Goal: Navigation & Orientation: Find specific page/section

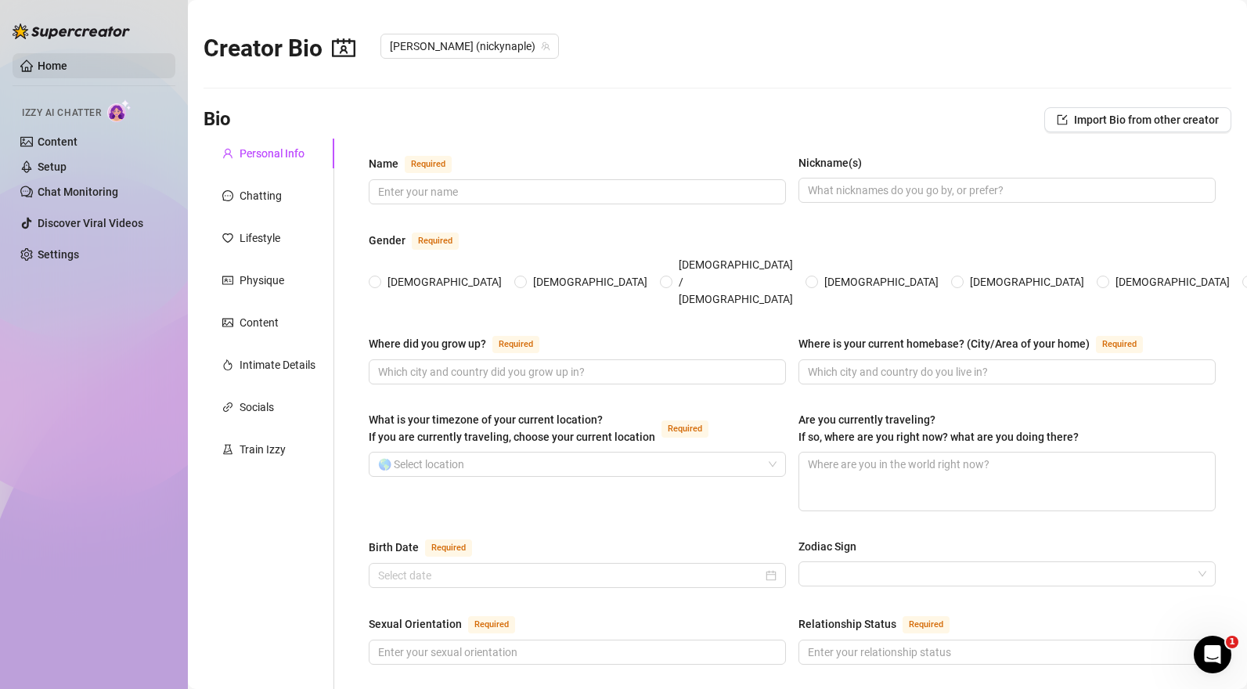
click at [45, 71] on link "Home" at bounding box center [53, 65] width 30 height 13
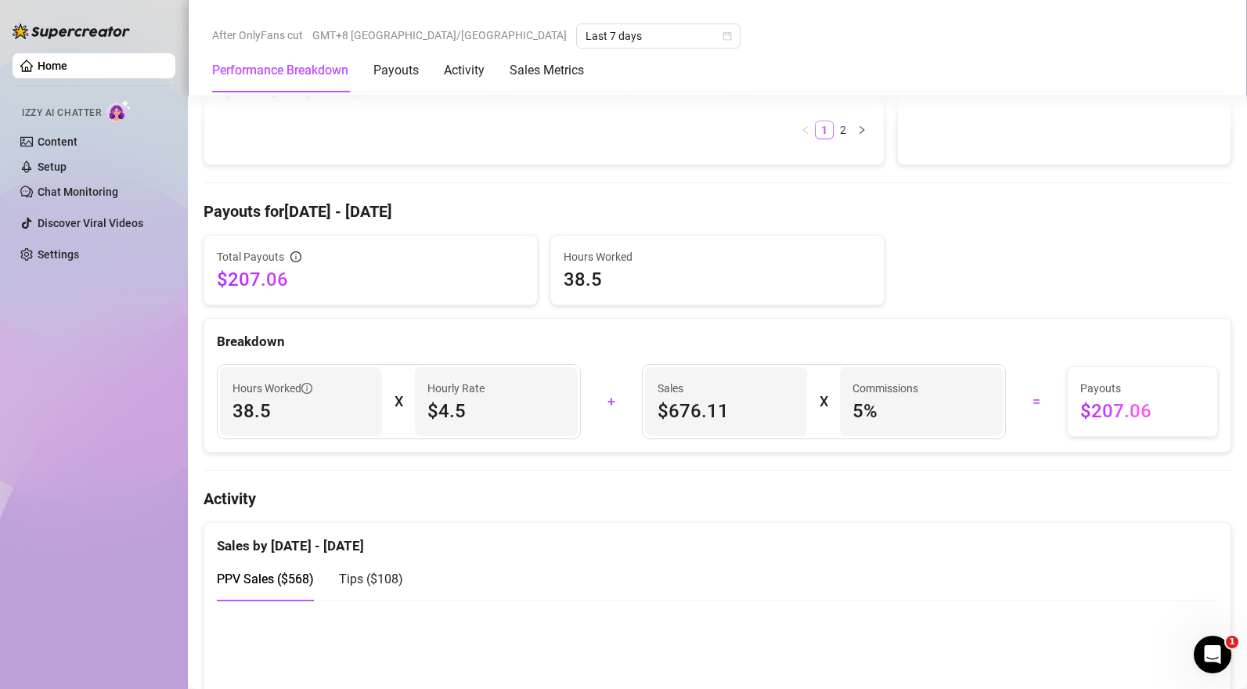
scroll to position [492, 0]
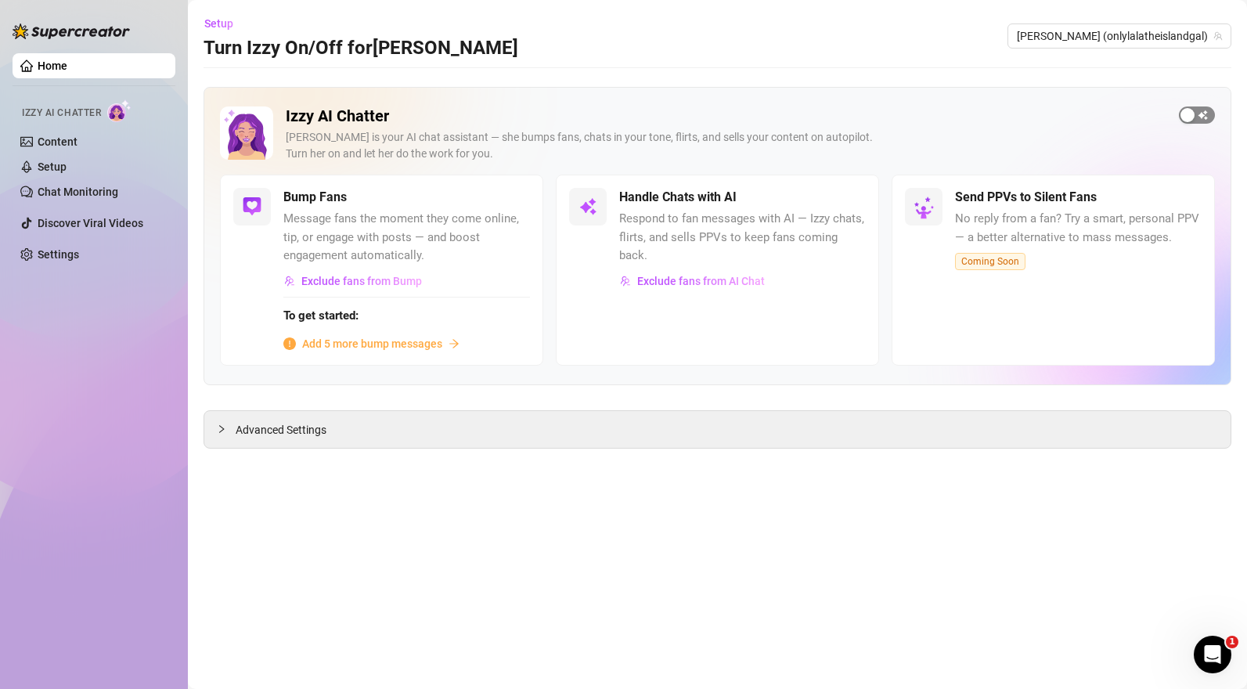
click at [1184, 116] on div "button" at bounding box center [1187, 115] width 14 height 14
click at [1204, 115] on div "button" at bounding box center [1206, 115] width 14 height 14
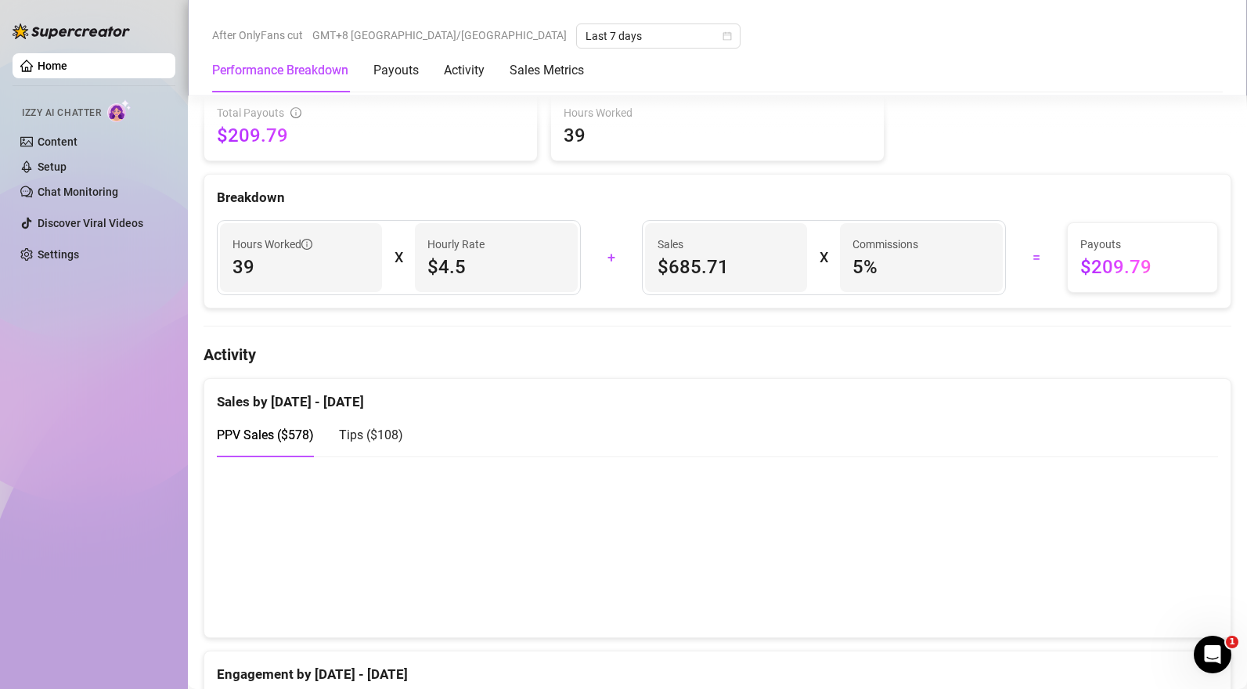
scroll to position [714, 0]
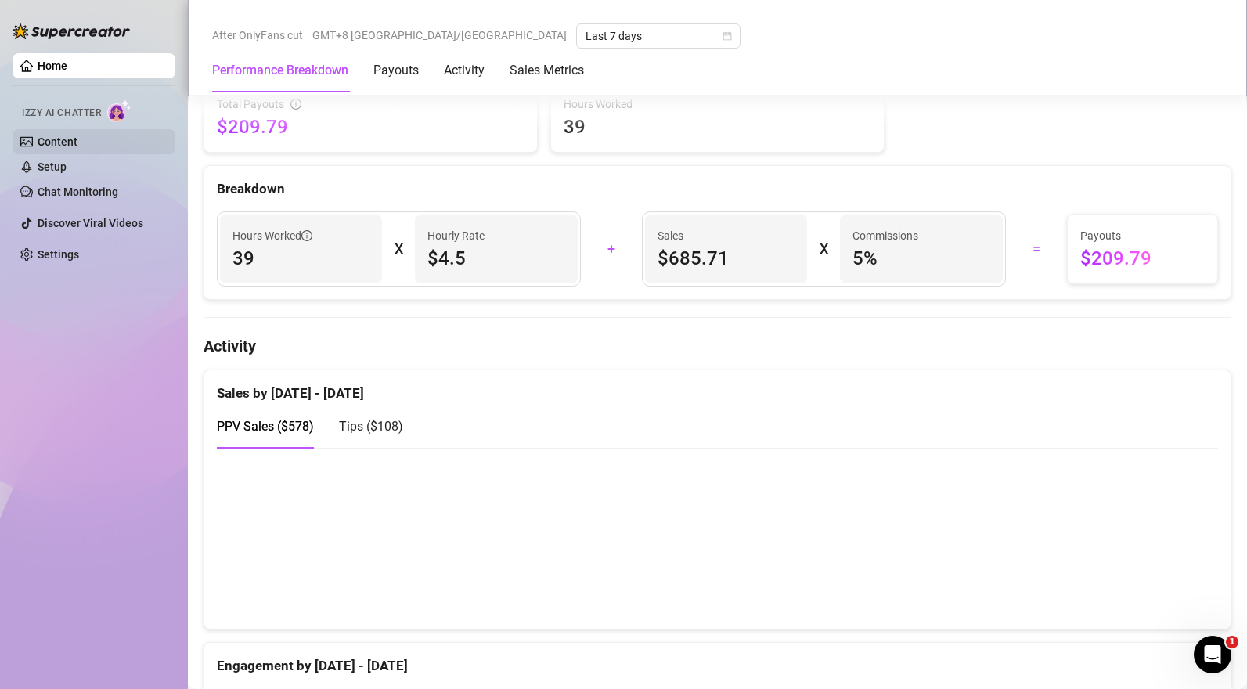
click at [49, 140] on link "Content" at bounding box center [58, 141] width 40 height 13
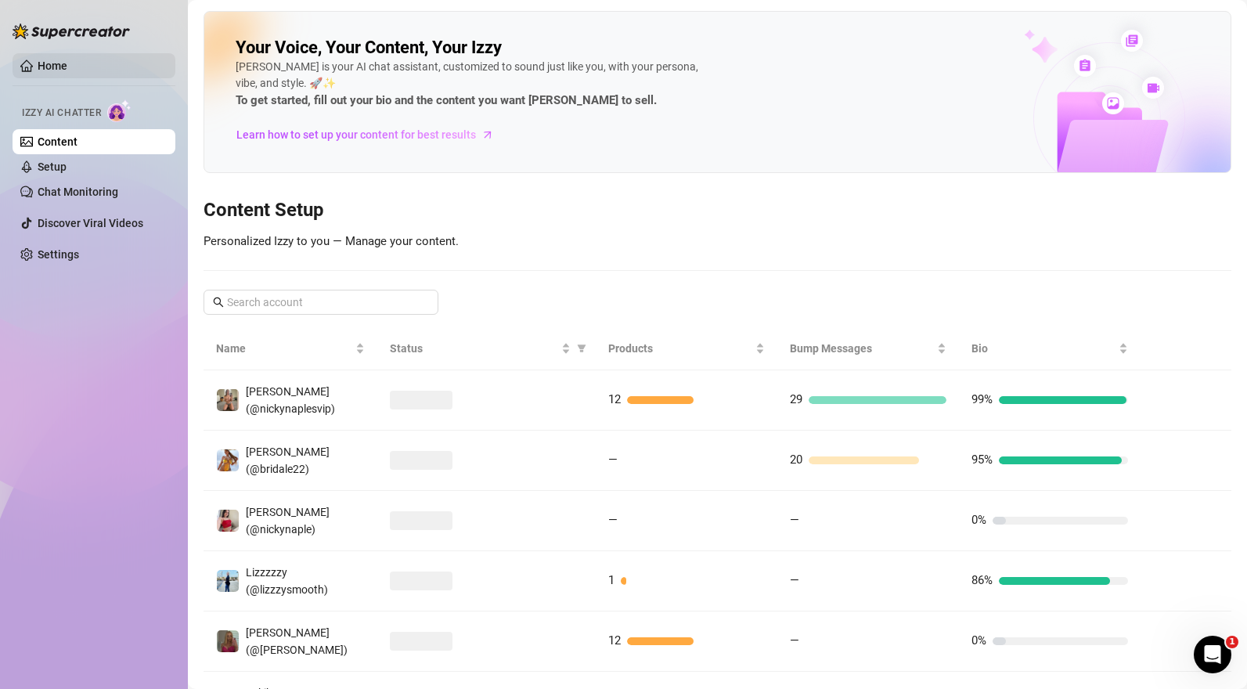
click at [46, 71] on link "Home" at bounding box center [53, 65] width 30 height 13
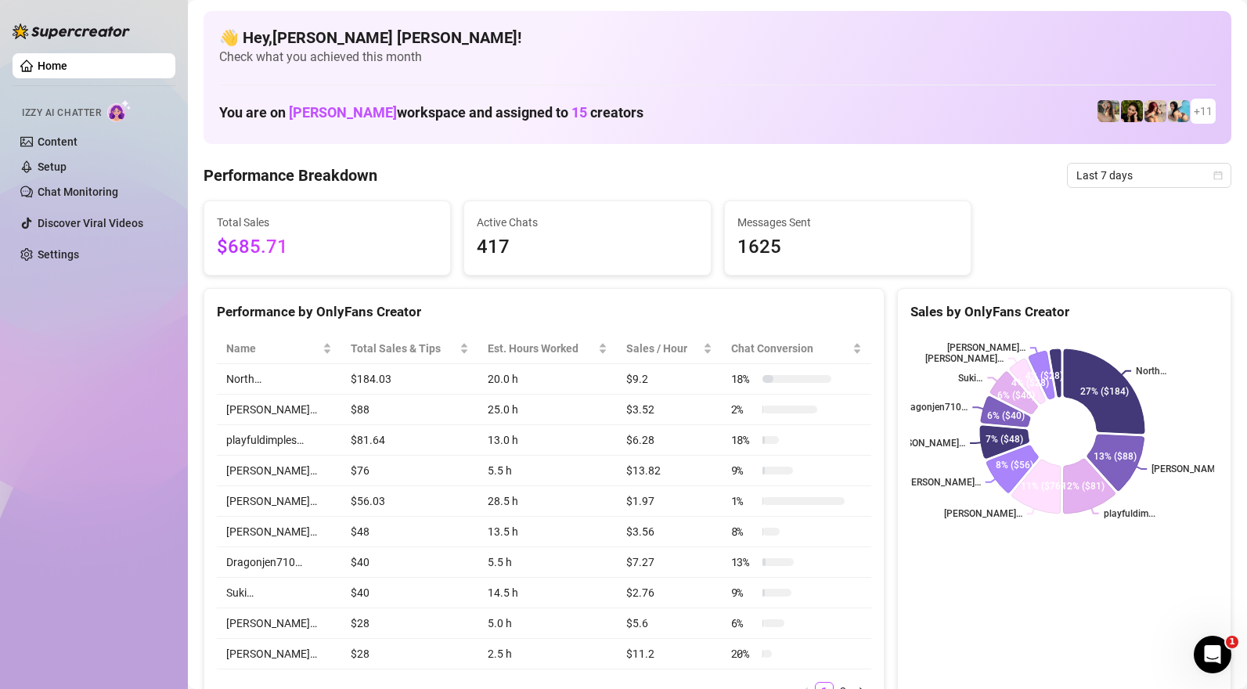
click at [535, 99] on div "You are on Jackson workspace and assigned to 15 creators + 11" at bounding box center [717, 112] width 996 height 34
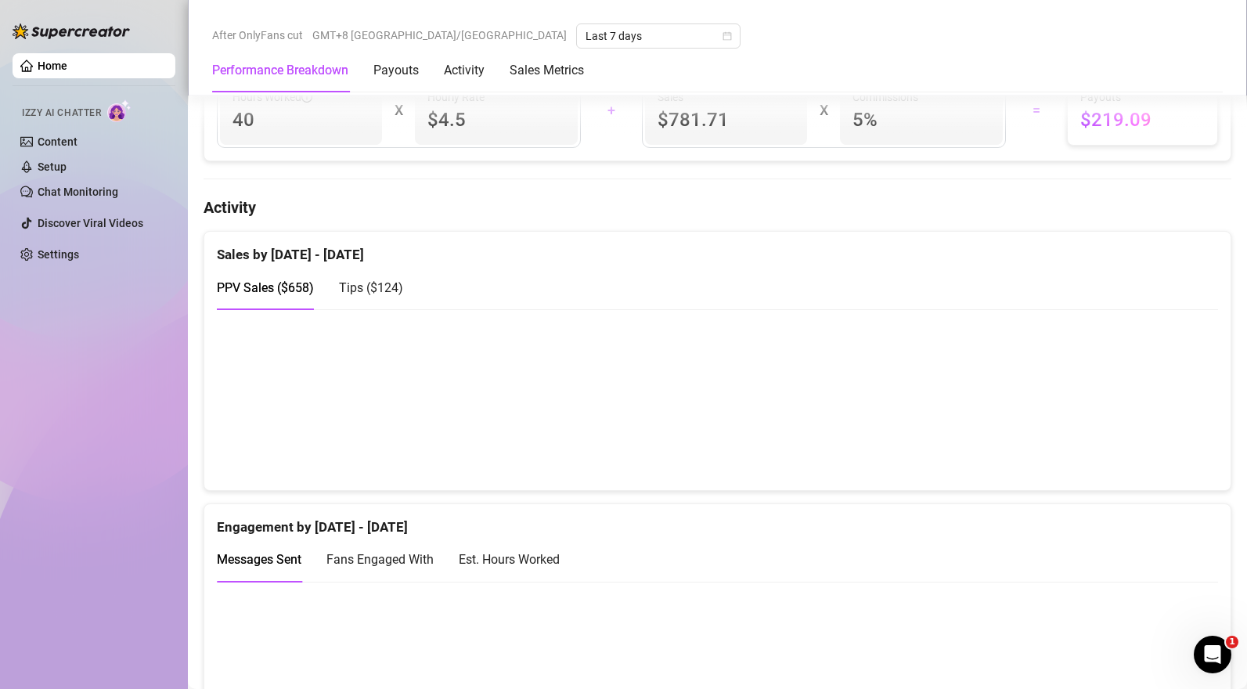
scroll to position [829, 0]
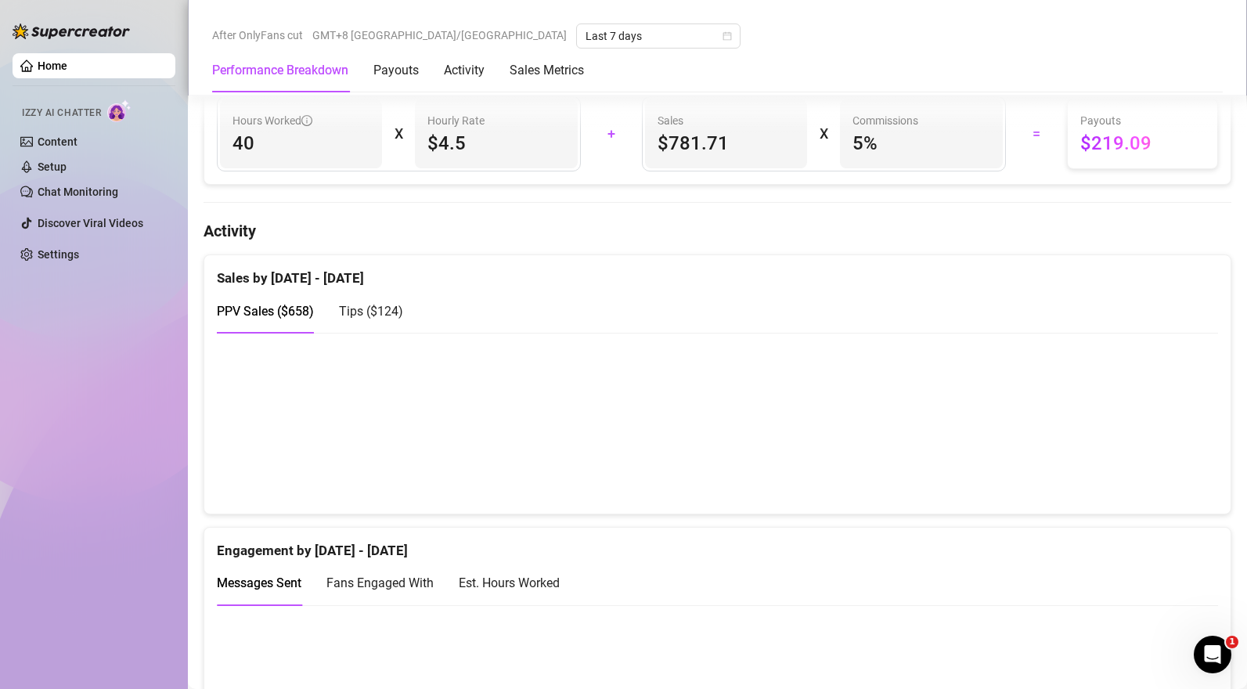
click at [391, 305] on div "Tips ( $124 )" at bounding box center [371, 311] width 64 height 20
